Goal: Task Accomplishment & Management: Manage account settings

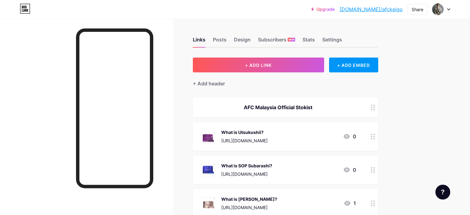
scroll to position [434, 0]
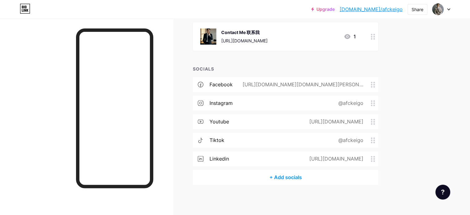
click at [371, 105] on div "@afckeigo" at bounding box center [350, 102] width 42 height 7
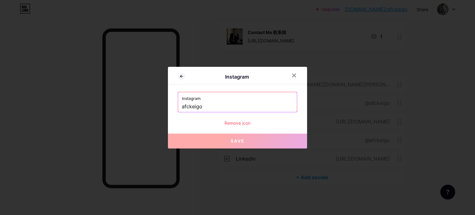
click at [231, 106] on input "afckeigo" at bounding box center [237, 106] width 111 height 11
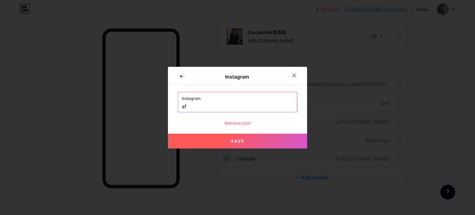
type input "a"
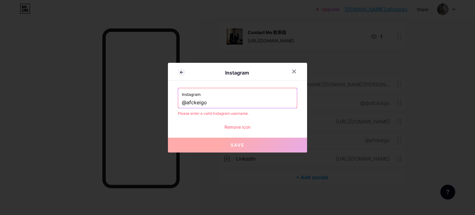
drag, startPoint x: 217, startPoint y: 104, endPoint x: 162, endPoint y: 104, distance: 55.3
click at [162, 104] on div "Instagram Instagram @afckeigo Please enter a valid Instagram username. Remove i…" at bounding box center [237, 107] width 475 height 215
click at [208, 102] on input "@afckeigo" at bounding box center [237, 102] width 111 height 11
type input "@"
click at [193, 102] on input "text" at bounding box center [237, 102] width 111 height 11
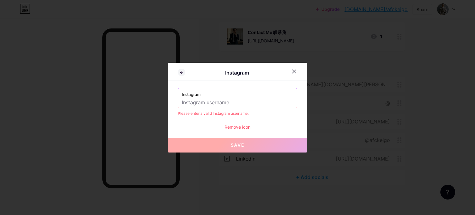
paste input "[URL][DOMAIN_NAME]"
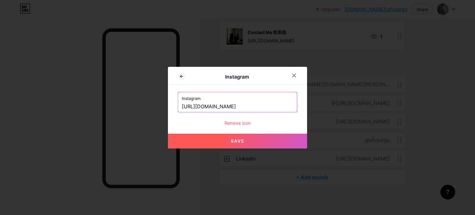
click at [211, 143] on button "Save" at bounding box center [237, 141] width 139 height 15
type input "[URL][DOMAIN_NAME][DOMAIN_NAME]"
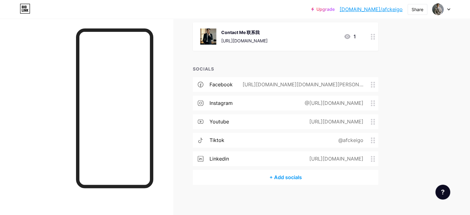
click at [371, 103] on div "@[URL][DOMAIN_NAME]" at bounding box center [333, 102] width 76 height 7
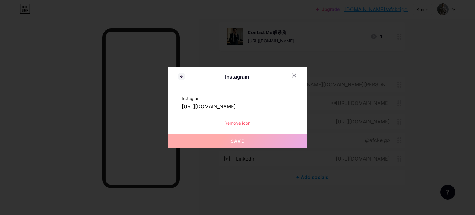
click at [239, 111] on input "[URL][DOMAIN_NAME]" at bounding box center [237, 106] width 111 height 11
drag, startPoint x: 275, startPoint y: 109, endPoint x: 68, endPoint y: 114, distance: 207.5
click at [68, 114] on div "Instagram Instagram [URL][DOMAIN_NAME] Remove icon Save" at bounding box center [237, 107] width 475 height 215
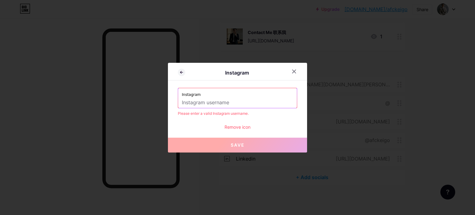
click at [189, 100] on input "text" at bounding box center [237, 102] width 111 height 11
paste input "[URL][DOMAIN_NAME]"
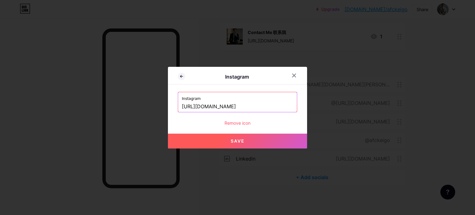
click at [209, 140] on button "Save" at bounding box center [237, 141] width 139 height 15
type input "[URL][DOMAIN_NAME][DOMAIN_NAME]"
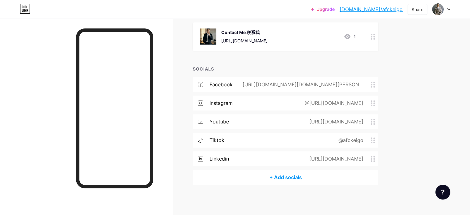
click at [378, 106] on div "instagram @[URL][DOMAIN_NAME]" at bounding box center [285, 103] width 185 height 15
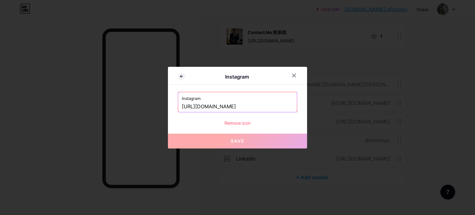
click at [244, 106] on input "[URL][DOMAIN_NAME]" at bounding box center [237, 106] width 111 height 11
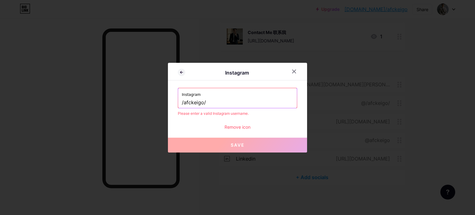
click at [179, 104] on div "Instagram /afckeigo/" at bounding box center [237, 98] width 119 height 20
click at [183, 103] on input "/afckeigo/" at bounding box center [237, 102] width 111 height 11
click at [182, 102] on input "/afckeigo/" at bounding box center [237, 102] width 111 height 11
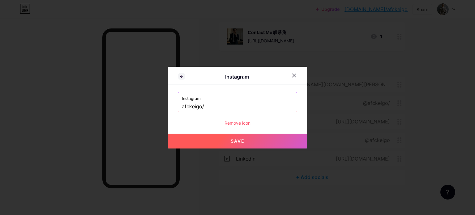
click at [223, 142] on button "Save" at bounding box center [237, 141] width 139 height 15
type input "[URL][DOMAIN_NAME]"
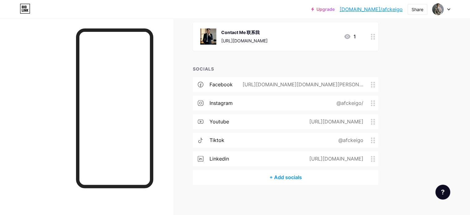
click at [375, 102] on circle at bounding box center [374, 103] width 2 height 2
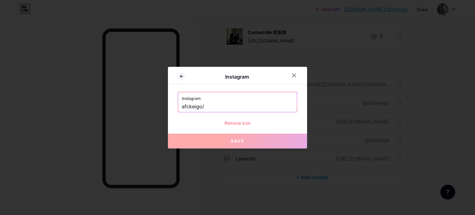
click at [207, 106] on input "afckeigo/" at bounding box center [237, 106] width 111 height 11
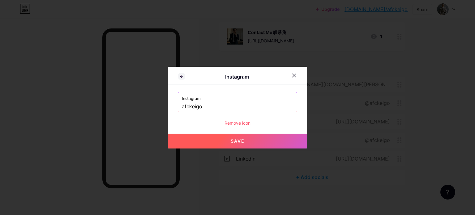
click at [261, 139] on button "Save" at bounding box center [237, 141] width 139 height 15
type input "[URL][DOMAIN_NAME]"
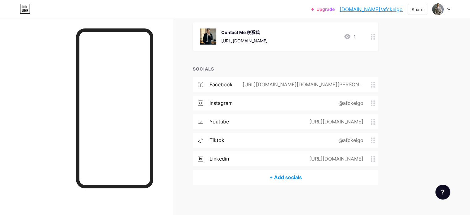
click at [378, 99] on div "@afckeigo" at bounding box center [354, 102] width 50 height 7
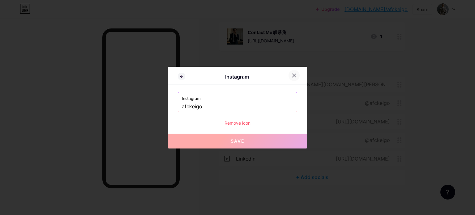
click at [291, 75] on icon at bounding box center [293, 75] width 5 height 5
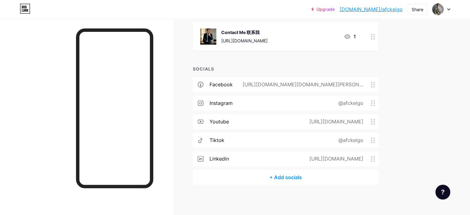
click at [371, 102] on div "@afckeigo" at bounding box center [350, 102] width 42 height 7
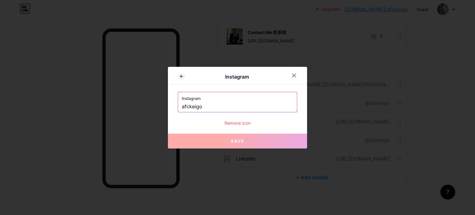
drag, startPoint x: 211, startPoint y: 106, endPoint x: 145, endPoint y: 106, distance: 66.1
click at [145, 106] on div "Instagram Instagram afckeigo Remove icon Save" at bounding box center [237, 107] width 475 height 215
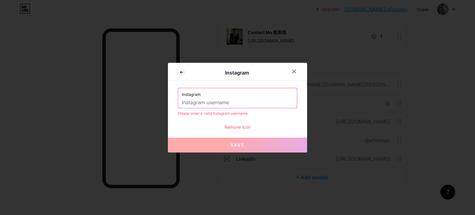
click at [186, 101] on input "text" at bounding box center [237, 102] width 111 height 11
paste input "[URL][DOMAIN_NAME]"
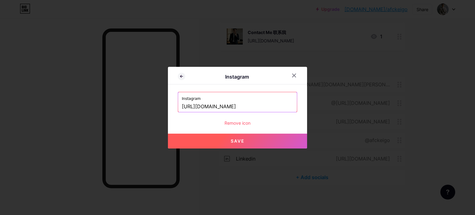
click at [232, 138] on span "Save" at bounding box center [238, 140] width 14 height 5
type input "[URL][DOMAIN_NAME][DOMAIN_NAME]"
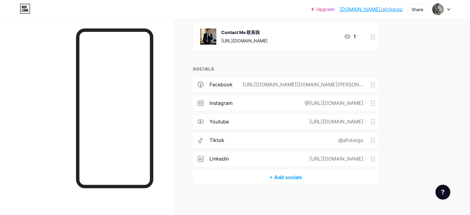
click at [372, 102] on circle at bounding box center [372, 103] width 2 height 2
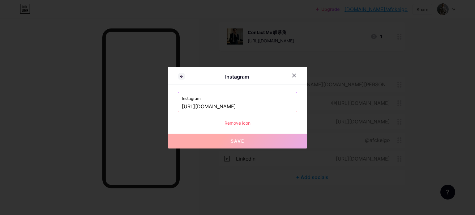
drag, startPoint x: 271, startPoint y: 104, endPoint x: 47, endPoint y: 105, distance: 224.1
click at [47, 105] on div "Instagram Instagram [URL][DOMAIN_NAME] Remove icon Save" at bounding box center [237, 107] width 475 height 215
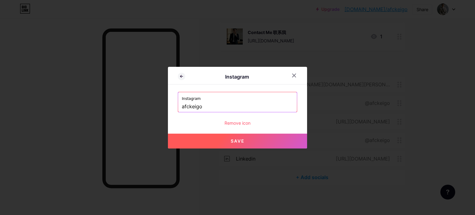
click at [258, 144] on button "Save" at bounding box center [237, 141] width 139 height 15
type input "[URL][DOMAIN_NAME]"
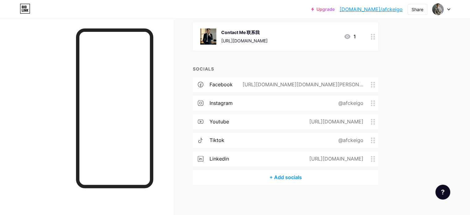
click at [375, 140] on circle at bounding box center [374, 140] width 2 height 2
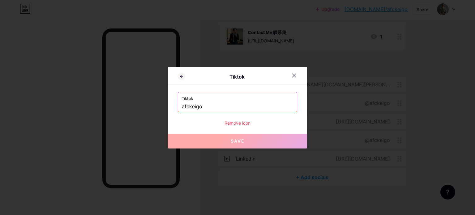
click at [227, 107] on input "afckeigo" at bounding box center [237, 106] width 111 height 11
drag, startPoint x: 227, startPoint y: 107, endPoint x: 161, endPoint y: 108, distance: 65.8
click at [161, 108] on div "Tiktok Tiktok afckeigo Remove icon Save" at bounding box center [237, 107] width 475 height 215
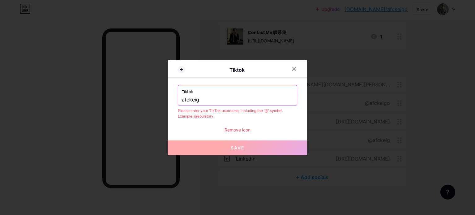
type input "afckeigo"
click at [182, 103] on input "afckeigo" at bounding box center [237, 100] width 111 height 11
click at [294, 66] on div at bounding box center [293, 68] width 11 height 11
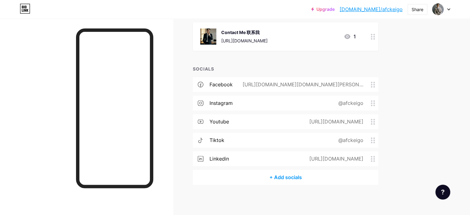
click at [294, 67] on div "SOCIALS" at bounding box center [285, 69] width 185 height 6
click at [371, 141] on div "@afckeigo" at bounding box center [350, 139] width 42 height 7
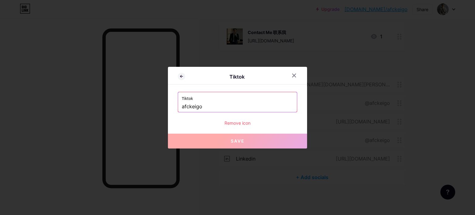
drag, startPoint x: 206, startPoint y: 105, endPoint x: 113, endPoint y: 102, distance: 93.7
click at [113, 102] on div "Tiktok Tiktok afckeigo Remove icon Save" at bounding box center [237, 107] width 475 height 215
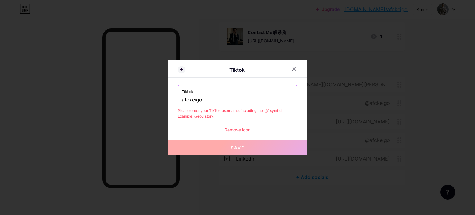
click at [178, 122] on div "Tiktok afckeigo Please enter your TikTok username, including the '@' symbol. Ex…" at bounding box center [237, 109] width 119 height 48
click at [214, 144] on button "Save" at bounding box center [237, 147] width 139 height 15
click at [210, 92] on label "Tiktok" at bounding box center [237, 89] width 111 height 9
click at [208, 96] on input "afckeigo" at bounding box center [237, 100] width 111 height 11
click at [182, 99] on input "afckeigo" at bounding box center [237, 100] width 111 height 11
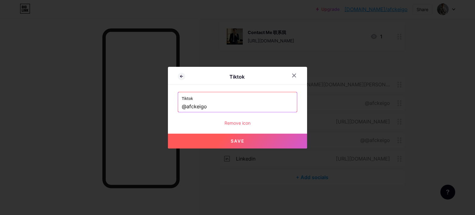
click at [237, 139] on span "Save" at bounding box center [238, 140] width 14 height 5
type input "[URL][DOMAIN_NAME]"
